Goal: Information Seeking & Learning: Learn about a topic

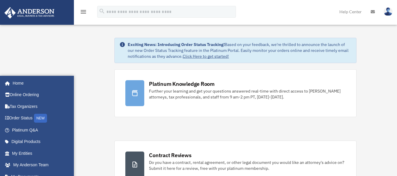
click at [101, 18] on div "search" at bounding box center [166, 12] width 139 height 12
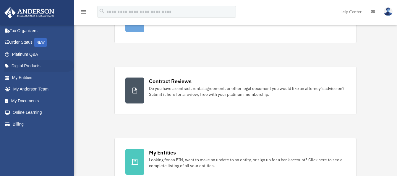
scroll to position [30, 0]
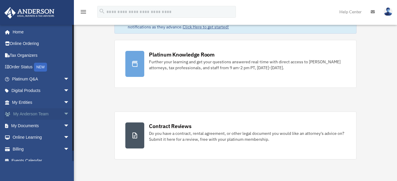
scroll to position [30, 0]
click at [35, 79] on link "Platinum Q&A arrow_drop_down" at bounding box center [41, 79] width 74 height 12
click at [64, 79] on span "arrow_drop_down" at bounding box center [70, 79] width 12 height 12
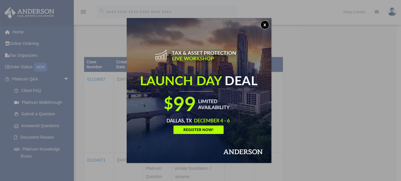
click at [266, 26] on button "x" at bounding box center [265, 24] width 9 height 9
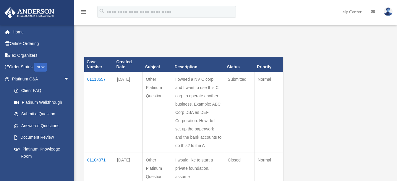
click at [90, 73] on td "01118657" at bounding box center [99, 112] width 30 height 81
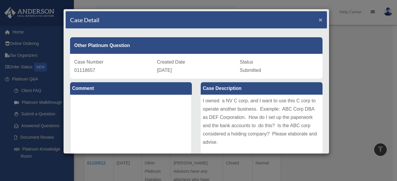
click at [318, 21] on span "×" at bounding box center [320, 19] width 4 height 7
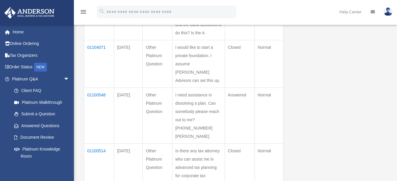
scroll to position [118, 0]
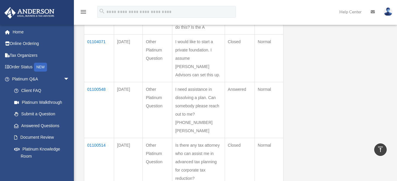
click at [92, 82] on td "01104071" at bounding box center [99, 58] width 30 height 48
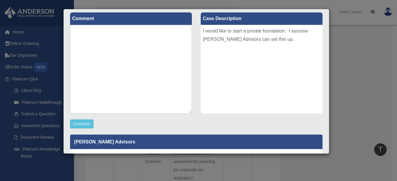
scroll to position [0, 0]
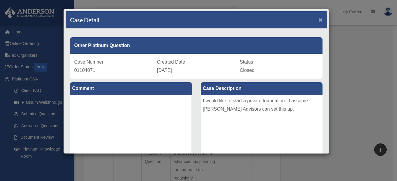
click at [318, 19] on span "×" at bounding box center [320, 19] width 4 height 7
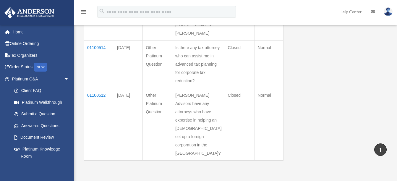
scroll to position [207, 0]
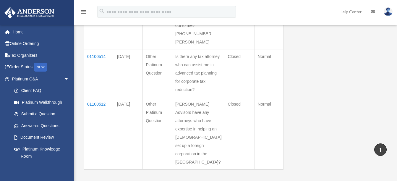
click at [95, 49] on td "01100548" at bounding box center [99, 21] width 30 height 56
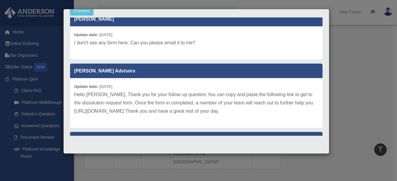
scroll to position [0, 0]
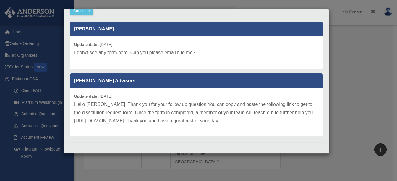
drag, startPoint x: 396, startPoint y: 68, endPoint x: 391, endPoint y: 43, distance: 25.1
click at [391, 43] on div "Case Detail × Other Platinum Question Case Number 01100548 Created Date Septemb…" at bounding box center [198, 90] width 397 height 181
